Goal: Information Seeking & Learning: Find specific fact

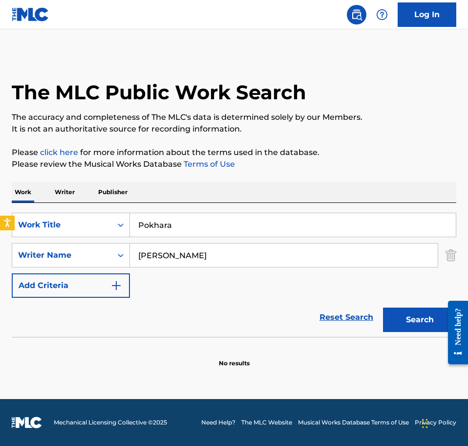
click at [162, 217] on input "Pokhara" at bounding box center [293, 224] width 326 height 23
click at [162, 218] on input "Pokhara" at bounding box center [293, 224] width 326 height 23
click at [160, 217] on input "Pokhara" at bounding box center [293, 224] width 326 height 23
paste input "Dos Vestidos"
type input "Dos Vestidos"
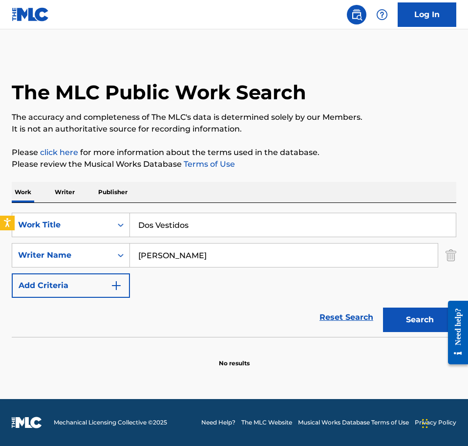
click at [205, 242] on div "SearchWithCriteriafab1e366-999b-49d8-8e0c-4b0216d18b7c Work Title Dos Vestidos …" at bounding box center [234, 255] width 445 height 85
click at [204, 242] on div "SearchWithCriteriafab1e366-999b-49d8-8e0c-4b0216d18b7c Work Title Dos Vestidos …" at bounding box center [234, 255] width 445 height 85
click at [202, 247] on input "[PERSON_NAME]" at bounding box center [284, 254] width 308 height 23
click at [202, 248] on input "[PERSON_NAME]" at bounding box center [284, 254] width 308 height 23
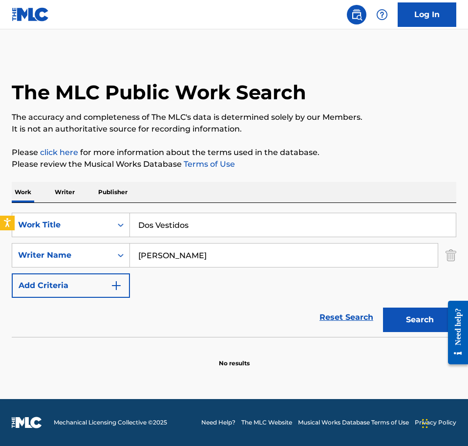
click at [201, 249] on input "[PERSON_NAME]" at bounding box center [284, 254] width 308 height 23
paste input "[PERSON_NAME]"
drag, startPoint x: 399, startPoint y: 321, endPoint x: 309, endPoint y: 303, distance: 92.1
click at [392, 319] on button "Search" at bounding box center [419, 319] width 73 height 24
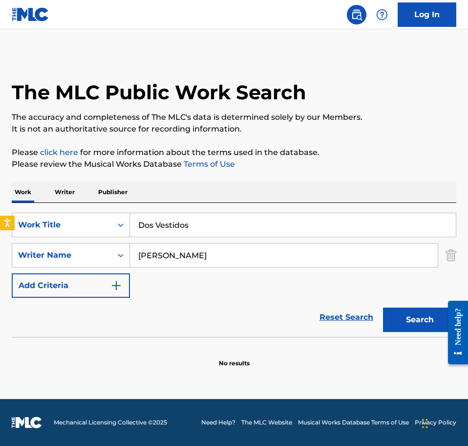
drag, startPoint x: 188, startPoint y: 255, endPoint x: 198, endPoint y: 272, distance: 19.9
click at [193, 259] on input "[PERSON_NAME]" at bounding box center [284, 254] width 308 height 23
click at [187, 255] on input "[PERSON_NAME]" at bounding box center [284, 254] width 308 height 23
type input "[PERSON_NAME]"
click at [420, 320] on button "Search" at bounding box center [419, 319] width 73 height 24
